Goal: Task Accomplishment & Management: Manage account settings

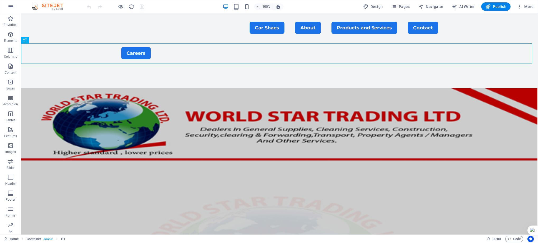
click at [503, 117] on figure at bounding box center [279, 197] width 517 height 219
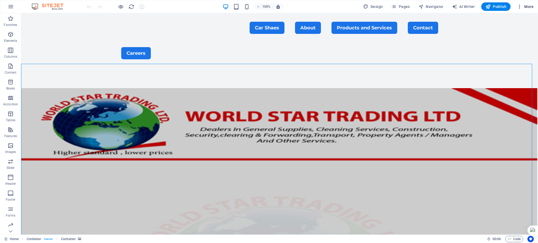
click at [519, 6] on icon "button" at bounding box center [519, 6] width 5 height 5
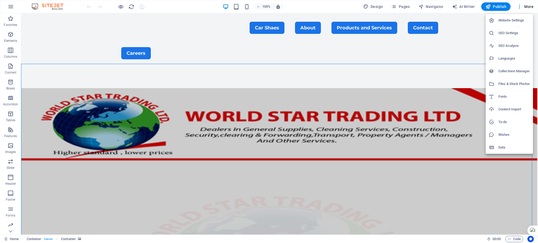
click at [507, 32] on h6 "SEO Settings" at bounding box center [514, 33] width 31 height 6
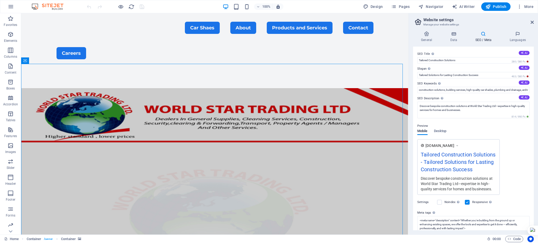
drag, startPoint x: 532, startPoint y: 189, endPoint x: 532, endPoint y: 201, distance: 12.2
click at [532, 201] on div "SEO Title The title of your website - make it something that stands out in sear…" at bounding box center [473, 138] width 121 height 183
drag, startPoint x: 532, startPoint y: 186, endPoint x: 533, endPoint y: 200, distance: 14.3
click at [533, 200] on div "SEO Title The title of your website - make it something that stands out in sear…" at bounding box center [473, 138] width 121 height 183
click at [519, 196] on div "Settings Noindex Instruct search engines to exclude this website from search re…" at bounding box center [474, 202] width 112 height 15
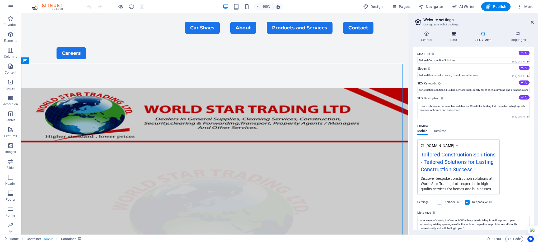
click at [454, 33] on icon at bounding box center [453, 33] width 23 height 5
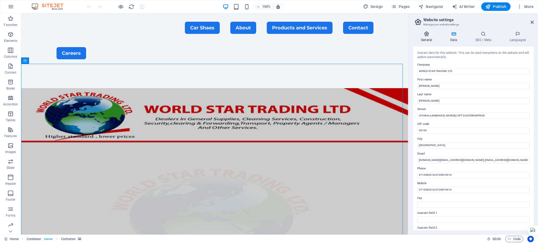
click at [428, 36] on h4 "General" at bounding box center [427, 36] width 29 height 11
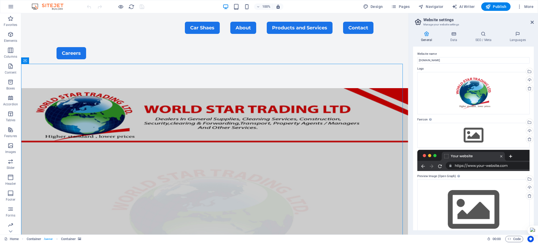
drag, startPoint x: 534, startPoint y: 199, endPoint x: 532, endPoint y: 224, distance: 24.9
click at [532, 224] on div "Website name [DOMAIN_NAME] Logo Drag files here, click to choose files or selec…" at bounding box center [473, 138] width 121 height 183
click at [532, 223] on div "Website name [DOMAIN_NAME] Logo Drag files here, click to choose files or selec…" at bounding box center [473, 138] width 121 height 183
click at [484, 35] on icon at bounding box center [484, 33] width 32 height 5
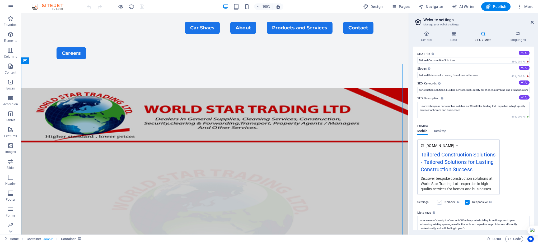
click at [441, 202] on label at bounding box center [439, 202] width 5 height 5
click at [0, 0] on input "Noindex Instruct search engines to exclude this website from search results." at bounding box center [0, 0] width 0 height 0
click at [449, 180] on div "Discover bespoke construction solutions at World Star Trading Ltd—expertise in …" at bounding box center [459, 183] width 76 height 16
drag, startPoint x: 532, startPoint y: 153, endPoint x: 530, endPoint y: 174, distance: 21.3
click at [530, 174] on div "SEO Title The title of your website - make it something that stands out in sear…" at bounding box center [473, 138] width 121 height 183
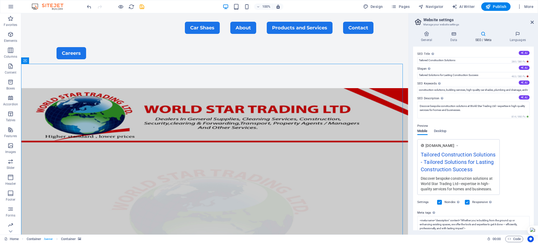
scroll to position [37, 0]
